Goal: Task Accomplishment & Management: Manage account settings

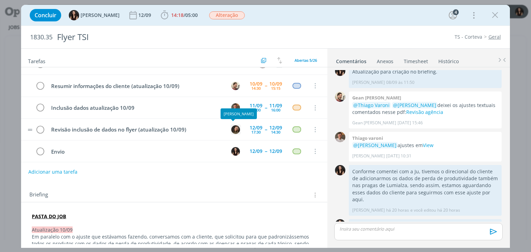
scroll to position [15, 0]
click at [276, 130] on div "14:30" at bounding box center [275, 132] width 9 height 4
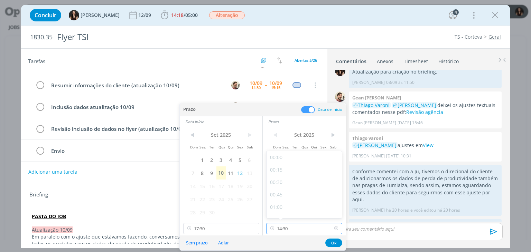
click at [294, 229] on input "14:30" at bounding box center [304, 228] width 76 height 11
click at [299, 180] on div "18:00" at bounding box center [304, 177] width 77 height 12
type input "18:00"
click at [340, 242] on button "Ok" at bounding box center [333, 243] width 17 height 9
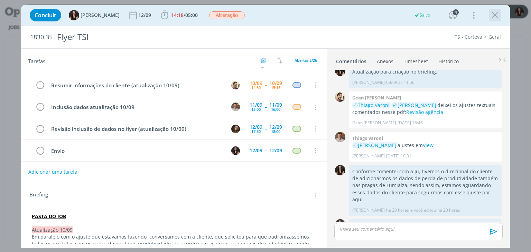
click at [492, 17] on icon "dialog" at bounding box center [495, 15] width 10 height 10
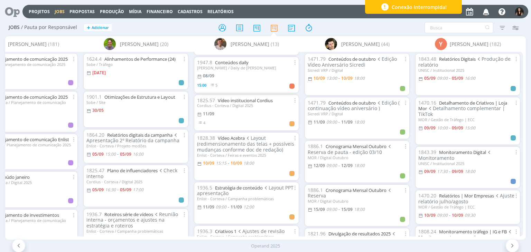
scroll to position [17, 0]
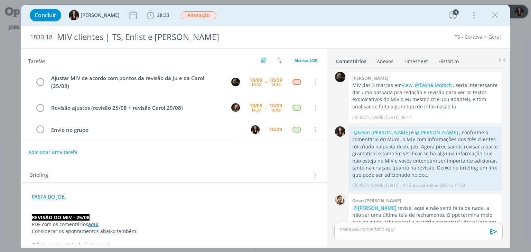
scroll to position [304, 0]
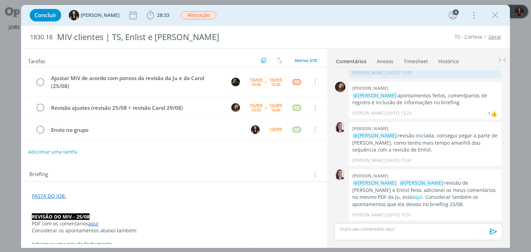
click at [55, 152] on button "Adicionar uma tarefa" at bounding box center [52, 152] width 49 height 12
type input "a"
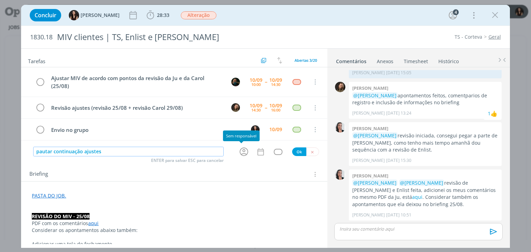
click at [239, 151] on icon "dialog" at bounding box center [243, 152] width 11 height 11
type input "pautar continuação ajustes"
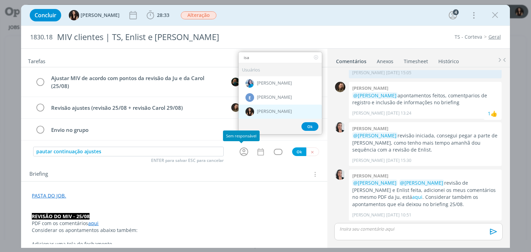
type input "isa"
click at [258, 105] on div "[PERSON_NAME]" at bounding box center [279, 112] width 83 height 14
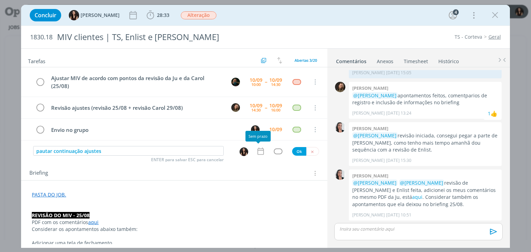
drag, startPoint x: 261, startPoint y: 150, endPoint x: 256, endPoint y: 150, distance: 4.5
click at [257, 150] on icon "dialog" at bounding box center [260, 151] width 9 height 9
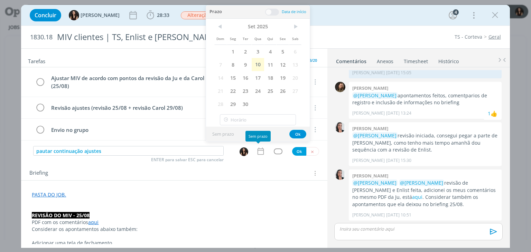
click at [256, 150] on icon "dialog" at bounding box center [260, 151] width 9 height 9
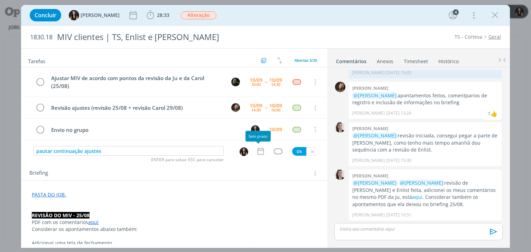
click at [257, 148] on icon "dialog" at bounding box center [260, 151] width 6 height 7
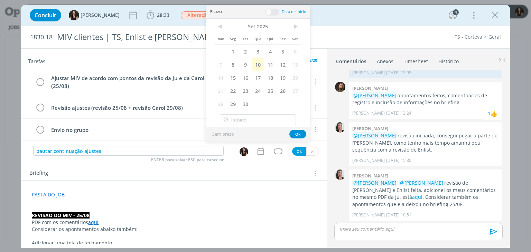
click at [259, 64] on span "10" at bounding box center [258, 64] width 12 height 13
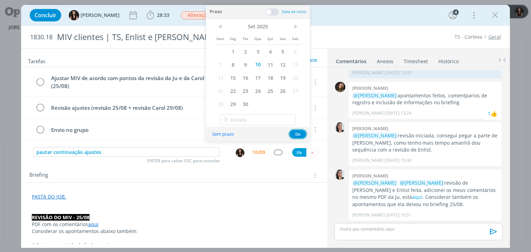
click at [296, 134] on button "Ok" at bounding box center [297, 134] width 17 height 9
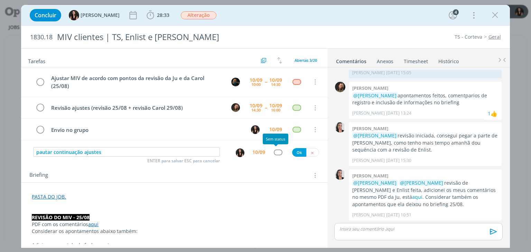
click at [275, 150] on div "dialog" at bounding box center [278, 153] width 9 height 6
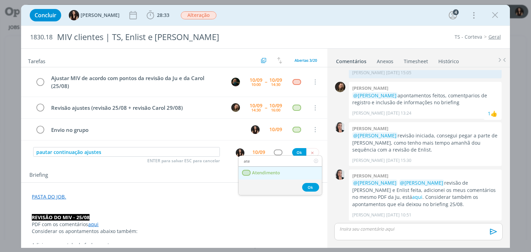
type input "ate"
click at [256, 173] on span "Atendimento" at bounding box center [266, 173] width 28 height 6
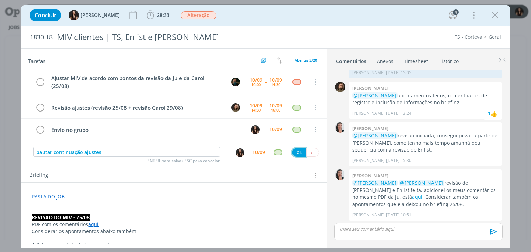
click at [298, 152] on button "Ok" at bounding box center [299, 152] width 14 height 9
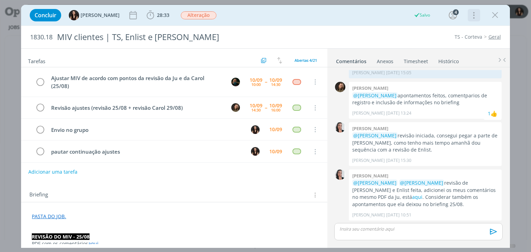
click at [474, 20] on icon "dialog" at bounding box center [473, 15] width 10 height 11
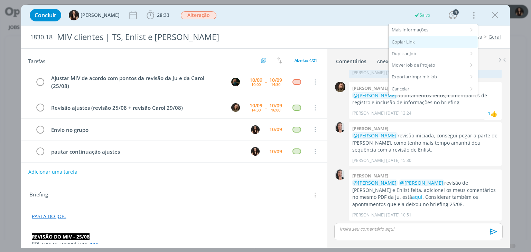
click at [441, 37] on div "Copiar Link" at bounding box center [432, 42] width 89 height 12
click at [288, 21] on div "Concluir Isabelle Silva 28:33 Iniciar Apontar Data * 10/09/2025 Horas * 00:00 T…" at bounding box center [265, 15] width 478 height 17
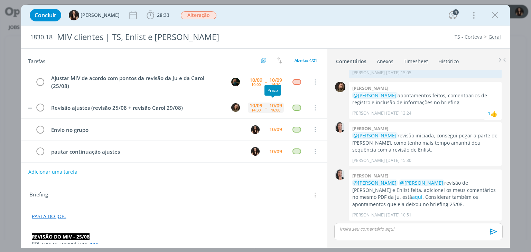
click at [258, 109] on div "10/09 14:30" at bounding box center [256, 108] width 16 height 10
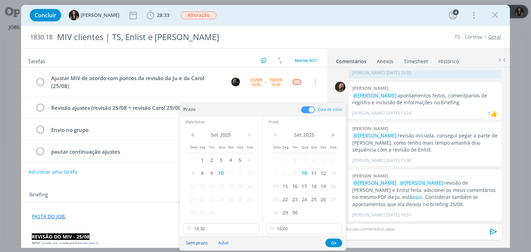
click at [196, 245] on button "Sem prazo" at bounding box center [196, 242] width 31 height 9
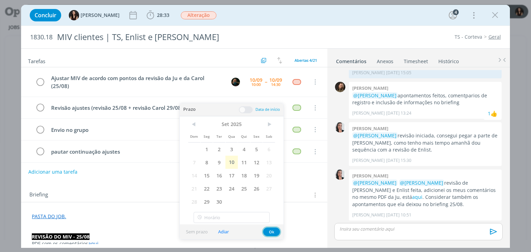
click at [271, 229] on button "Ok" at bounding box center [271, 232] width 17 height 9
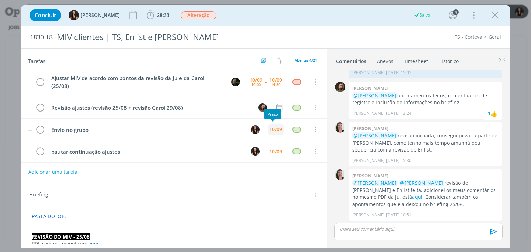
click at [272, 131] on div "10/09" at bounding box center [275, 129] width 13 height 5
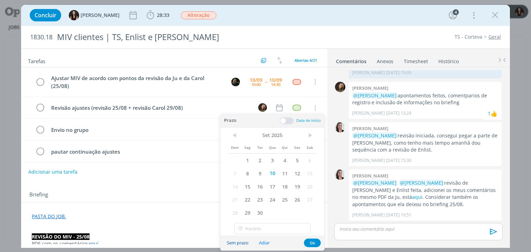
click at [236, 241] on button "Sem prazo" at bounding box center [237, 242] width 31 height 9
click at [311, 245] on button "Ok" at bounding box center [312, 243] width 17 height 9
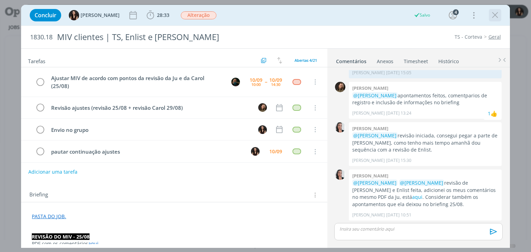
click at [498, 16] on icon "dialog" at bounding box center [495, 15] width 10 height 10
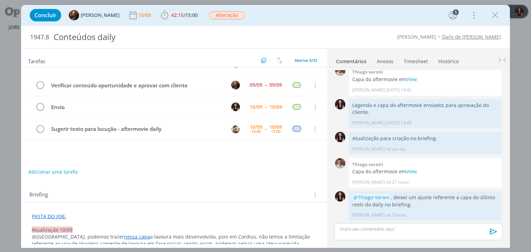
scroll to position [530, 0]
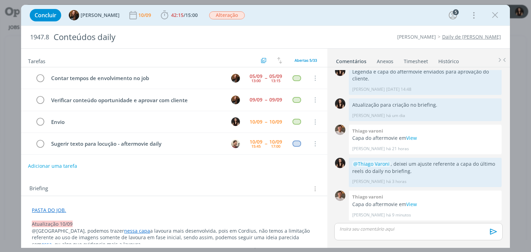
click at [62, 162] on button "Adicionar uma tarefa" at bounding box center [52, 166] width 49 height 12
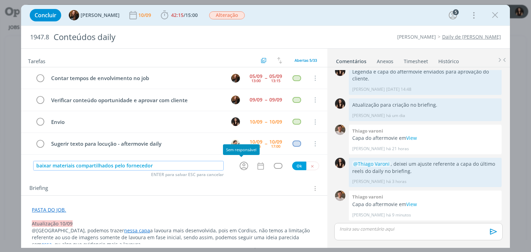
click at [241, 163] on icon "dialog" at bounding box center [243, 166] width 11 height 11
type input "baixar materiais compartilhados pelo fornecedor"
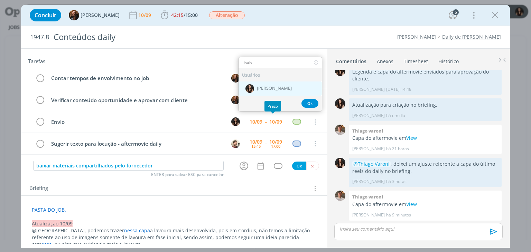
type input "isab"
click at [272, 82] on div "[PERSON_NAME]" at bounding box center [279, 89] width 83 height 14
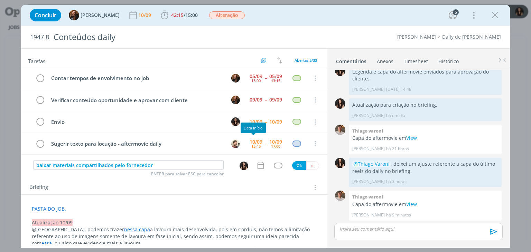
click at [256, 161] on icon "dialog" at bounding box center [260, 165] width 9 height 9
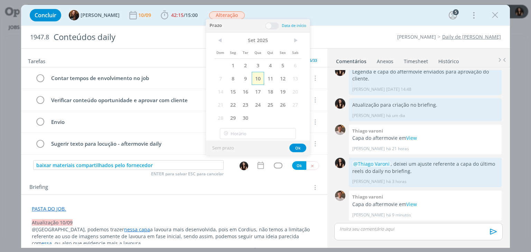
click at [256, 82] on span "10" at bounding box center [258, 78] width 12 height 13
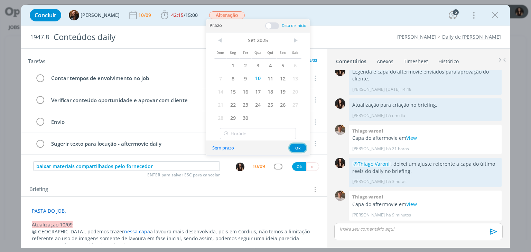
click at [297, 146] on button "Ok" at bounding box center [297, 148] width 17 height 9
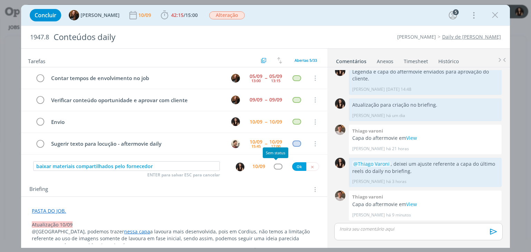
click at [274, 166] on div "dialog" at bounding box center [278, 167] width 9 height 6
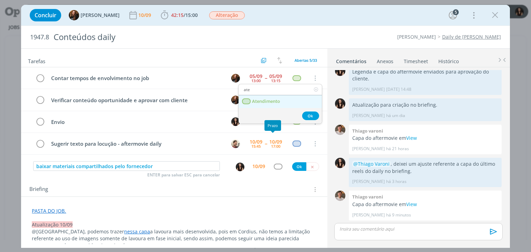
type input "ate"
click at [276, 96] on link "Atendimento" at bounding box center [279, 101] width 83 height 13
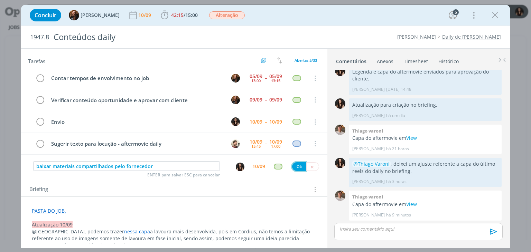
click at [297, 166] on button "Ok" at bounding box center [299, 166] width 14 height 9
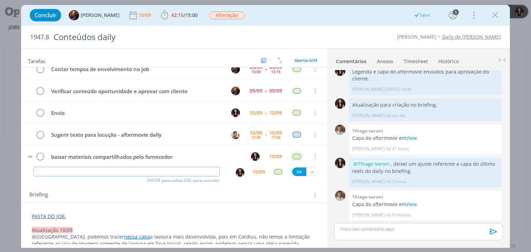
scroll to position [0, 0]
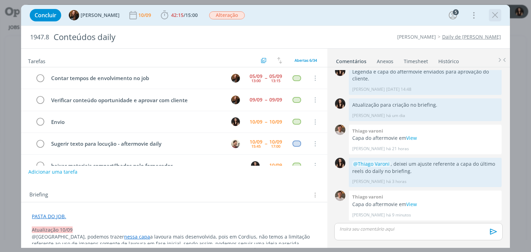
click at [494, 17] on icon "dialog" at bounding box center [495, 15] width 10 height 10
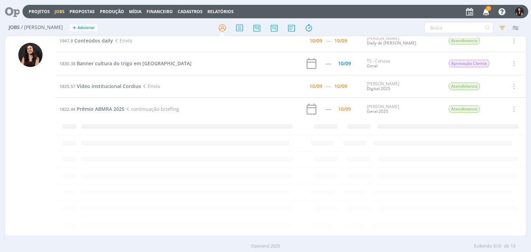
scroll to position [107, 0]
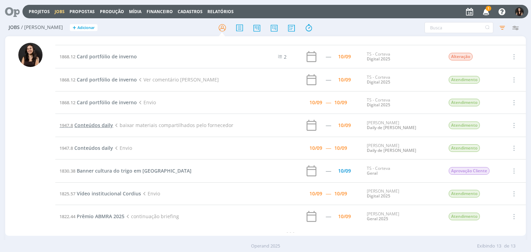
click at [90, 124] on span "Conteúdos daily" at bounding box center [93, 125] width 39 height 7
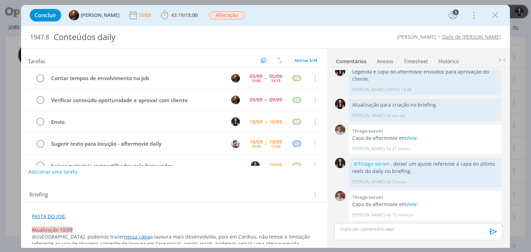
scroll to position [15, 0]
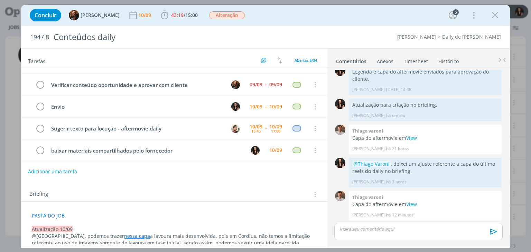
click at [54, 173] on button "Adicionar uma tarefa" at bounding box center [52, 172] width 49 height 12
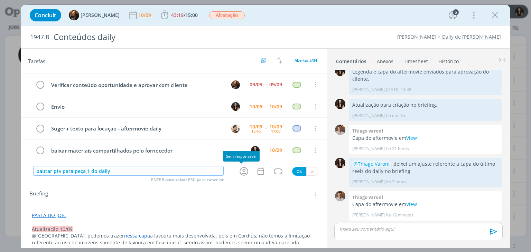
click at [245, 172] on icon "dialog" at bounding box center [244, 171] width 9 height 9
type input "pautar ptv para peça 1 do daily"
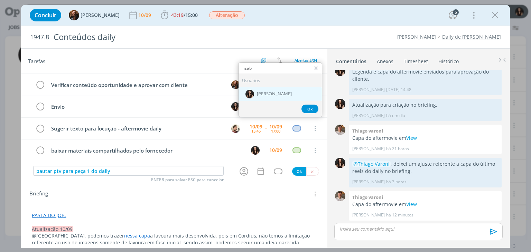
type input "isab"
click at [263, 95] on span "[PERSON_NAME]" at bounding box center [274, 94] width 35 height 6
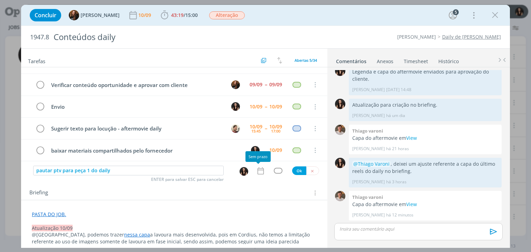
click at [256, 169] on icon "dialog" at bounding box center [260, 171] width 9 height 9
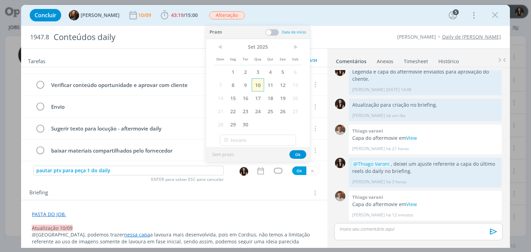
click at [256, 86] on span "10" at bounding box center [258, 84] width 12 height 13
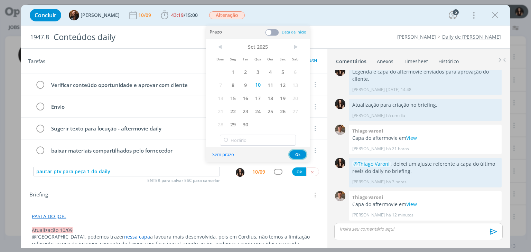
drag, startPoint x: 297, startPoint y: 156, endPoint x: 275, endPoint y: 166, distance: 23.7
click at [297, 156] on button "Ok" at bounding box center [297, 154] width 17 height 9
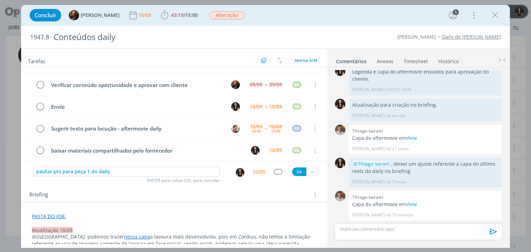
click at [274, 174] on div "dialog" at bounding box center [278, 172] width 9 height 6
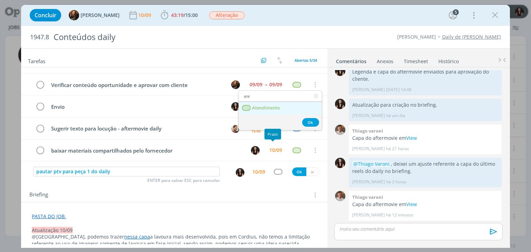
type input "ate"
click at [284, 108] on link "Atendimento" at bounding box center [279, 108] width 83 height 13
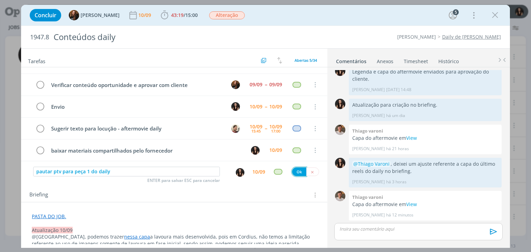
click at [298, 173] on button "Ok" at bounding box center [299, 172] width 14 height 9
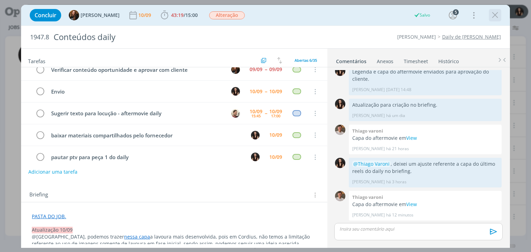
click at [492, 18] on icon "dialog" at bounding box center [495, 15] width 10 height 10
